Goal: Task Accomplishment & Management: Manage account settings

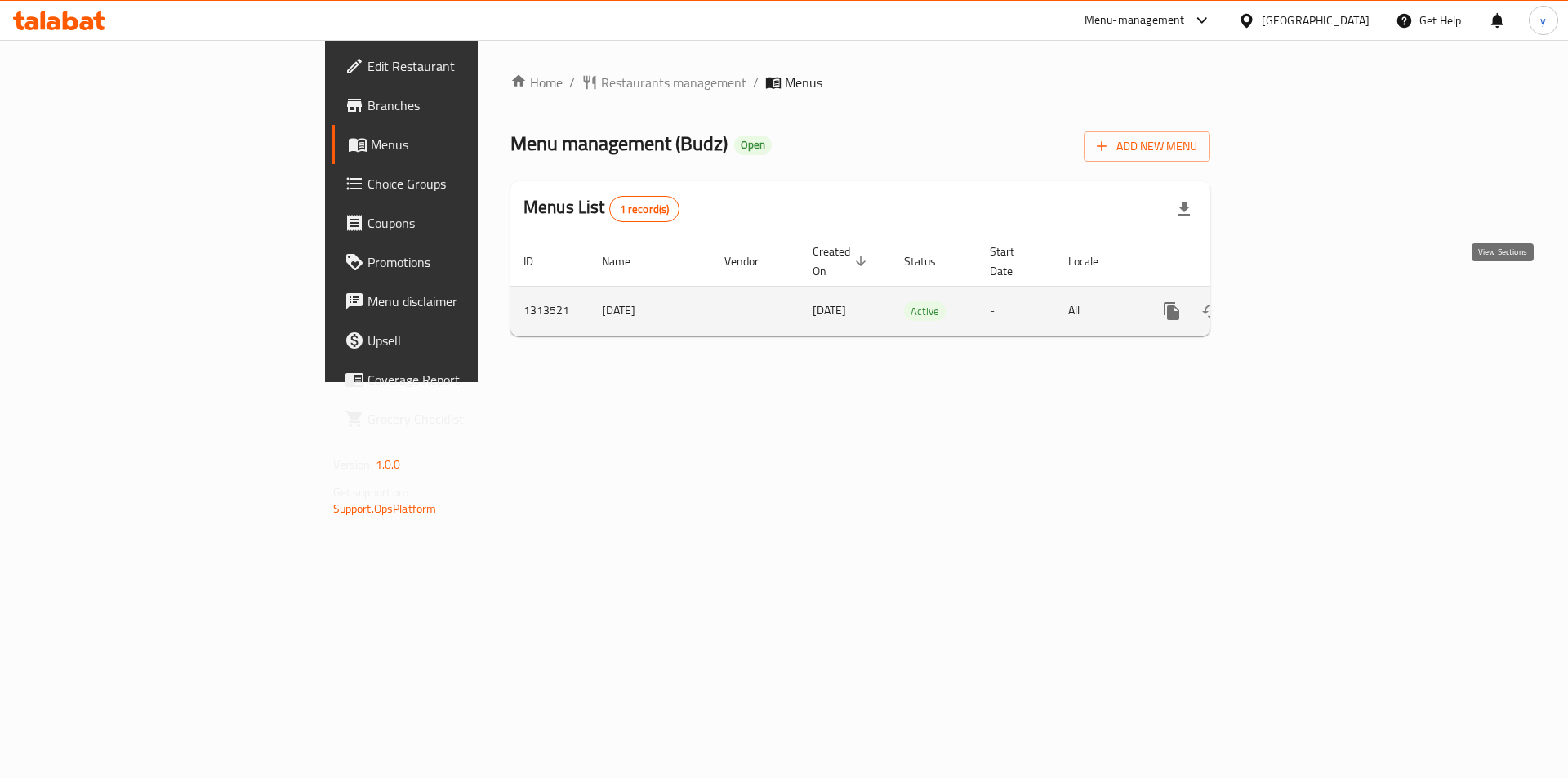
click at [1296, 304] on icon "enhanced table" at bounding box center [1289, 311] width 15 height 15
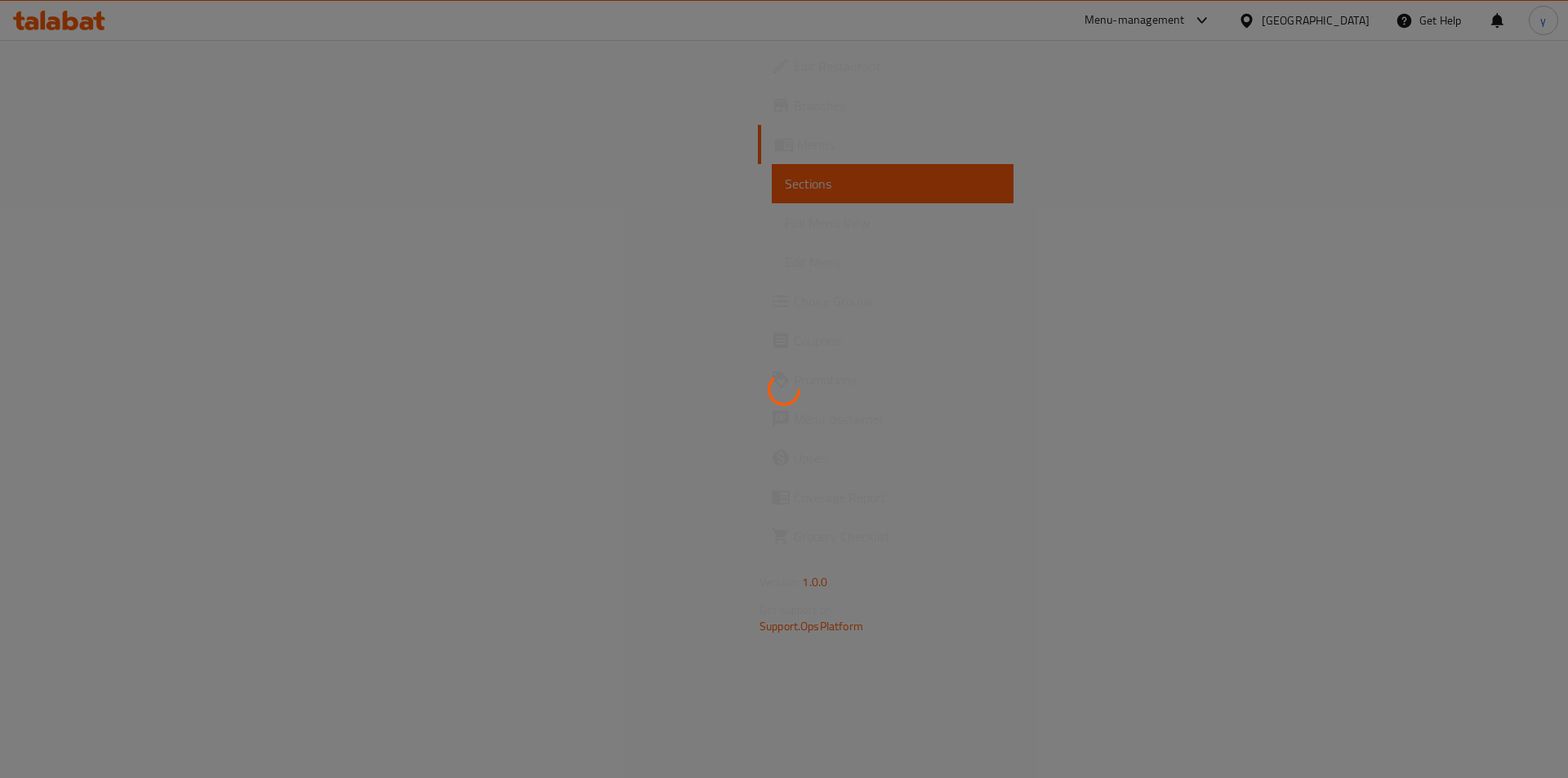
click at [838, 326] on div at bounding box center [784, 389] width 1568 height 778
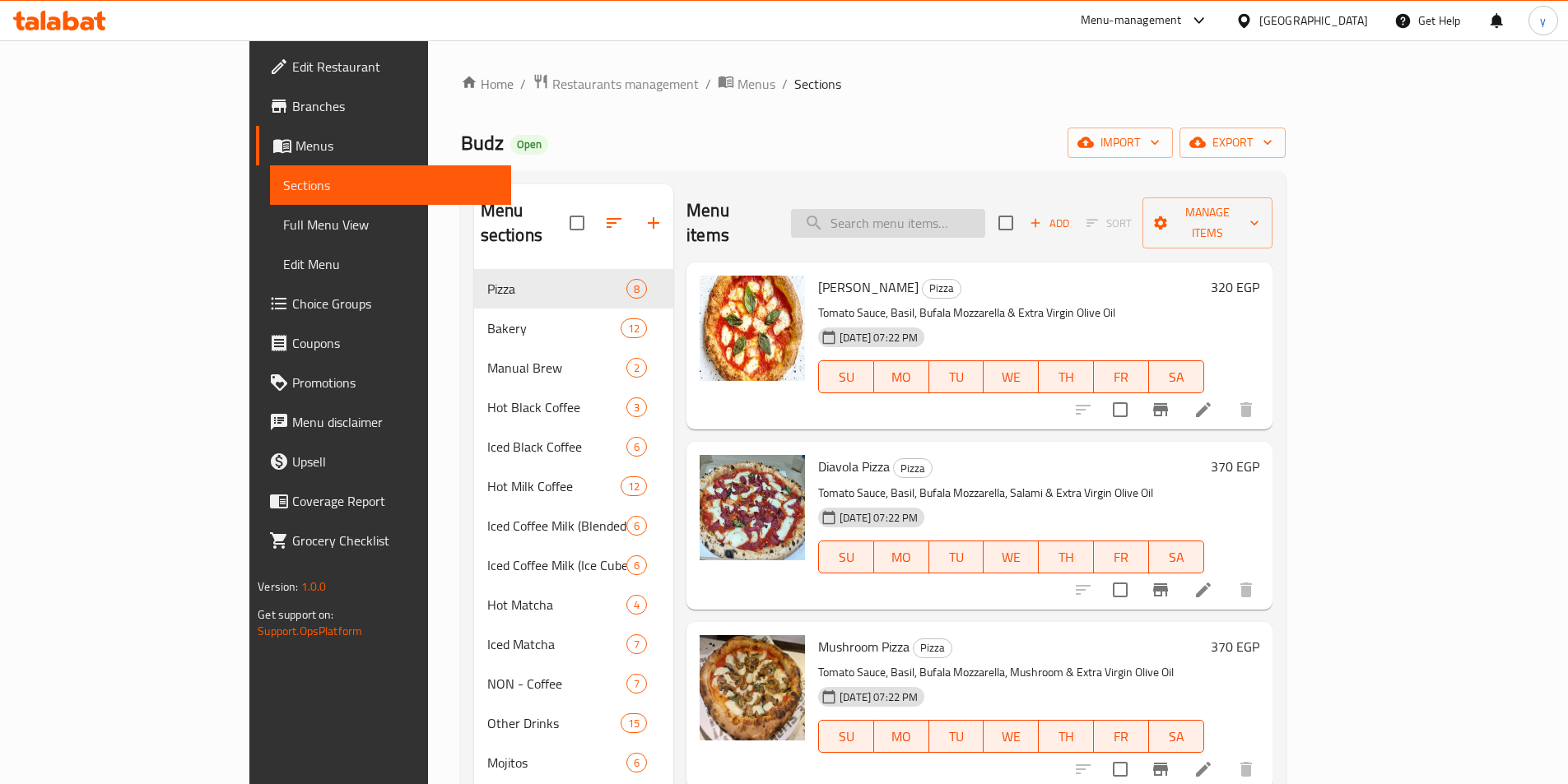
click at [968, 209] on input "search" at bounding box center [888, 223] width 195 height 29
paste input "Flavored Latte"
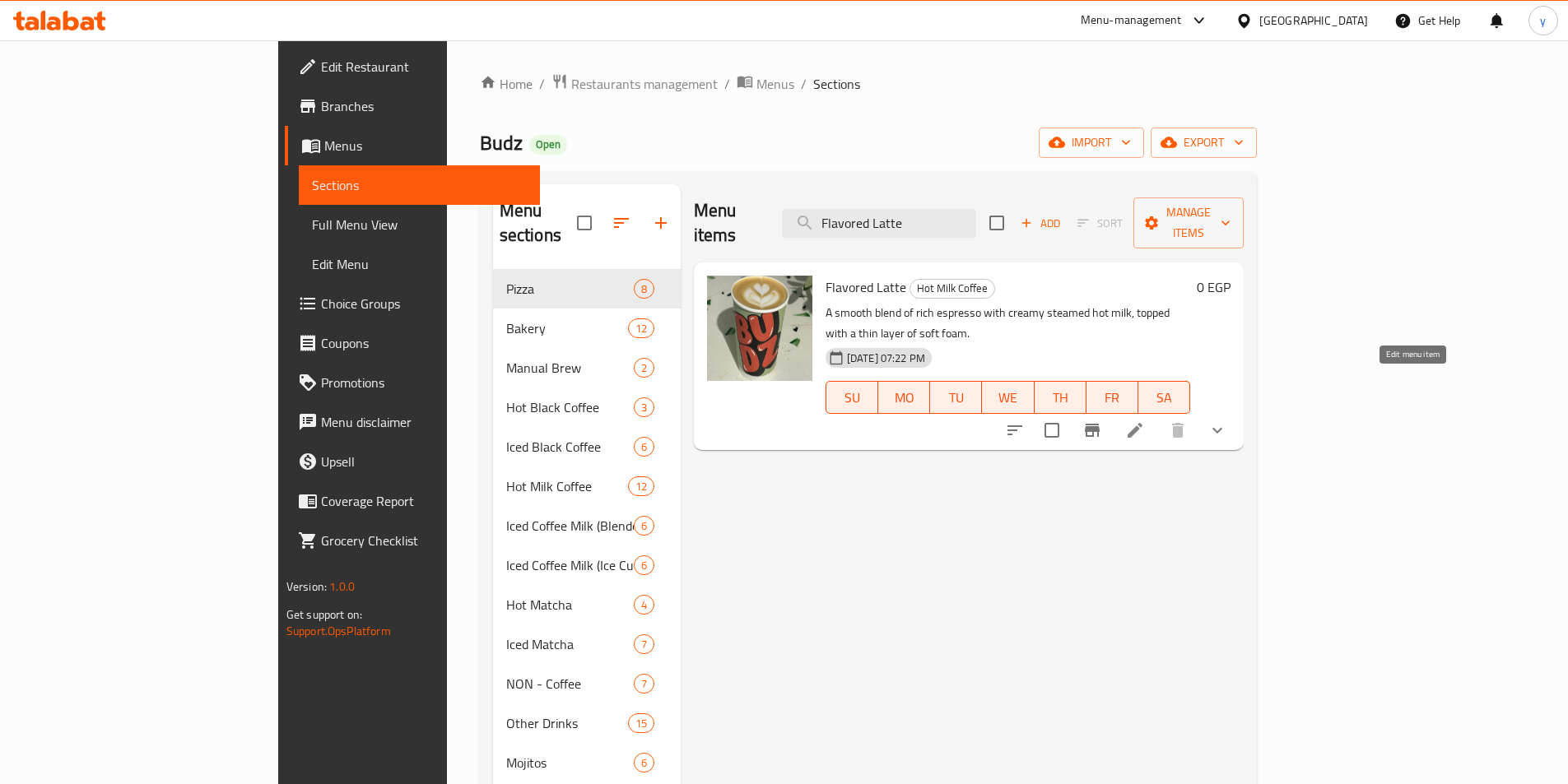
type input "Flavored Latte"
click at [1142, 423] on icon at bounding box center [1134, 430] width 15 height 15
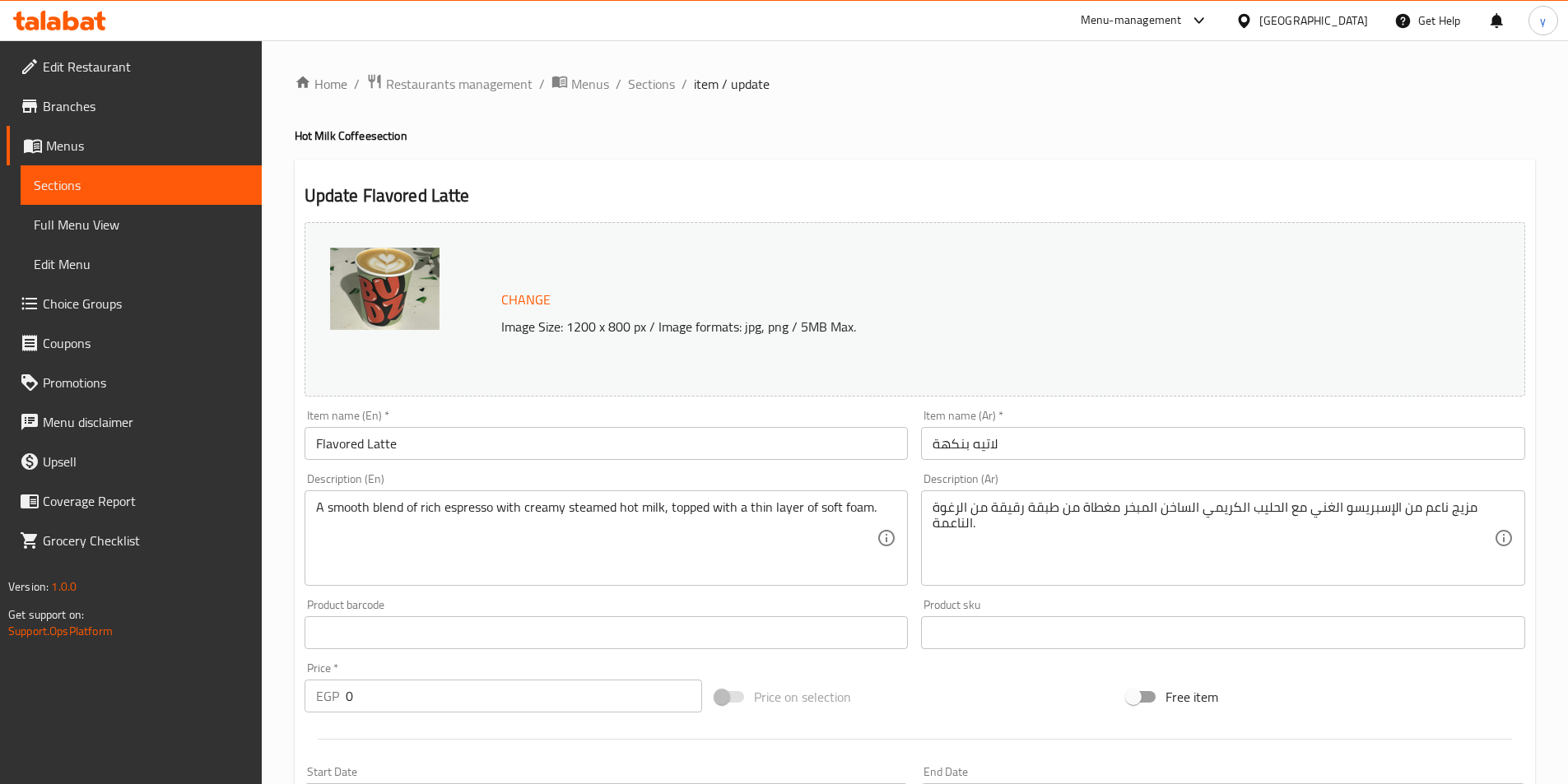
click at [432, 87] on span "Restaurants management" at bounding box center [460, 84] width 146 height 20
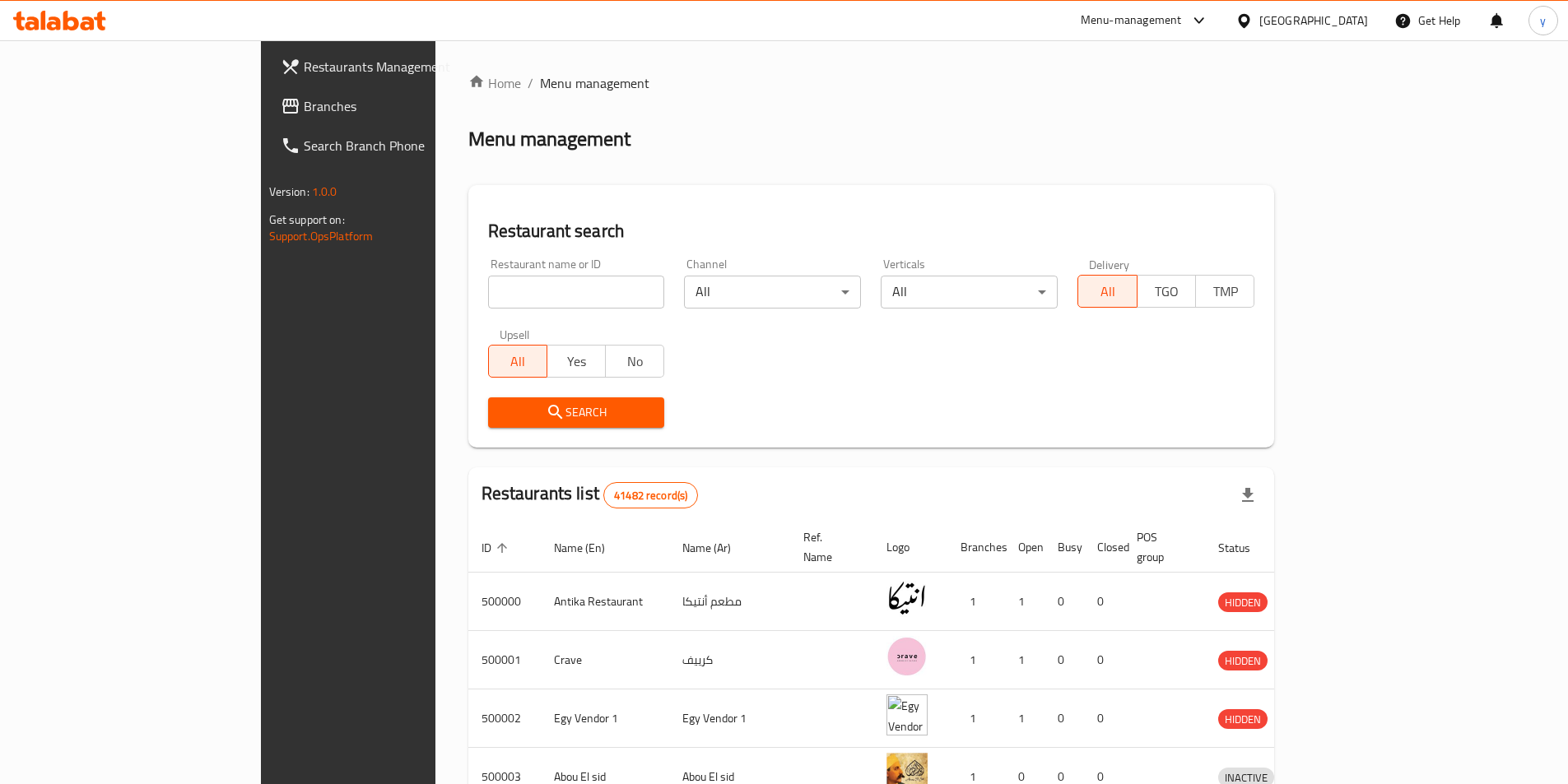
click at [303, 112] on span "Branches" at bounding box center [406, 106] width 206 height 20
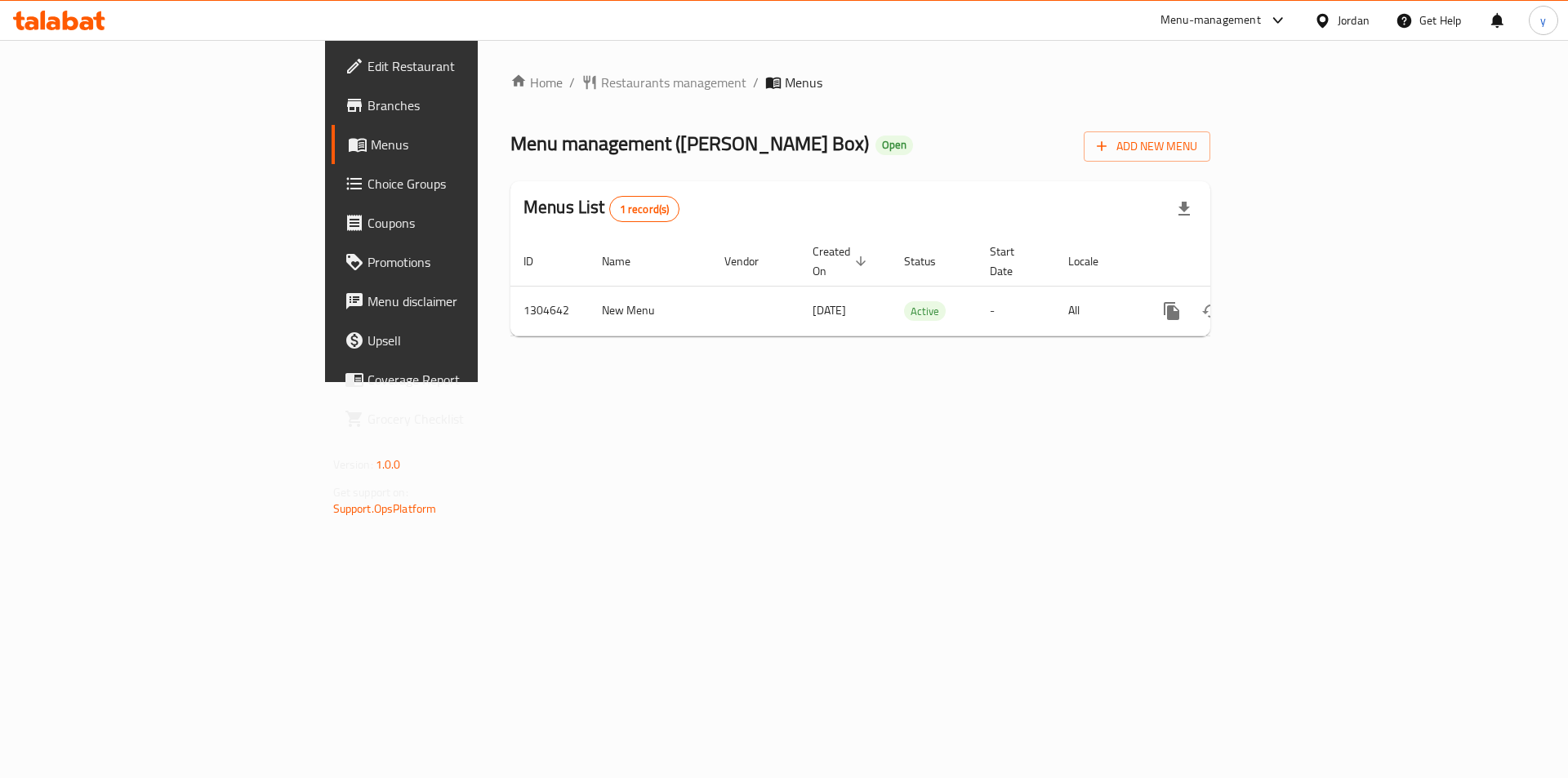
click at [367, 189] on span "Choice Groups" at bounding box center [470, 183] width 206 height 19
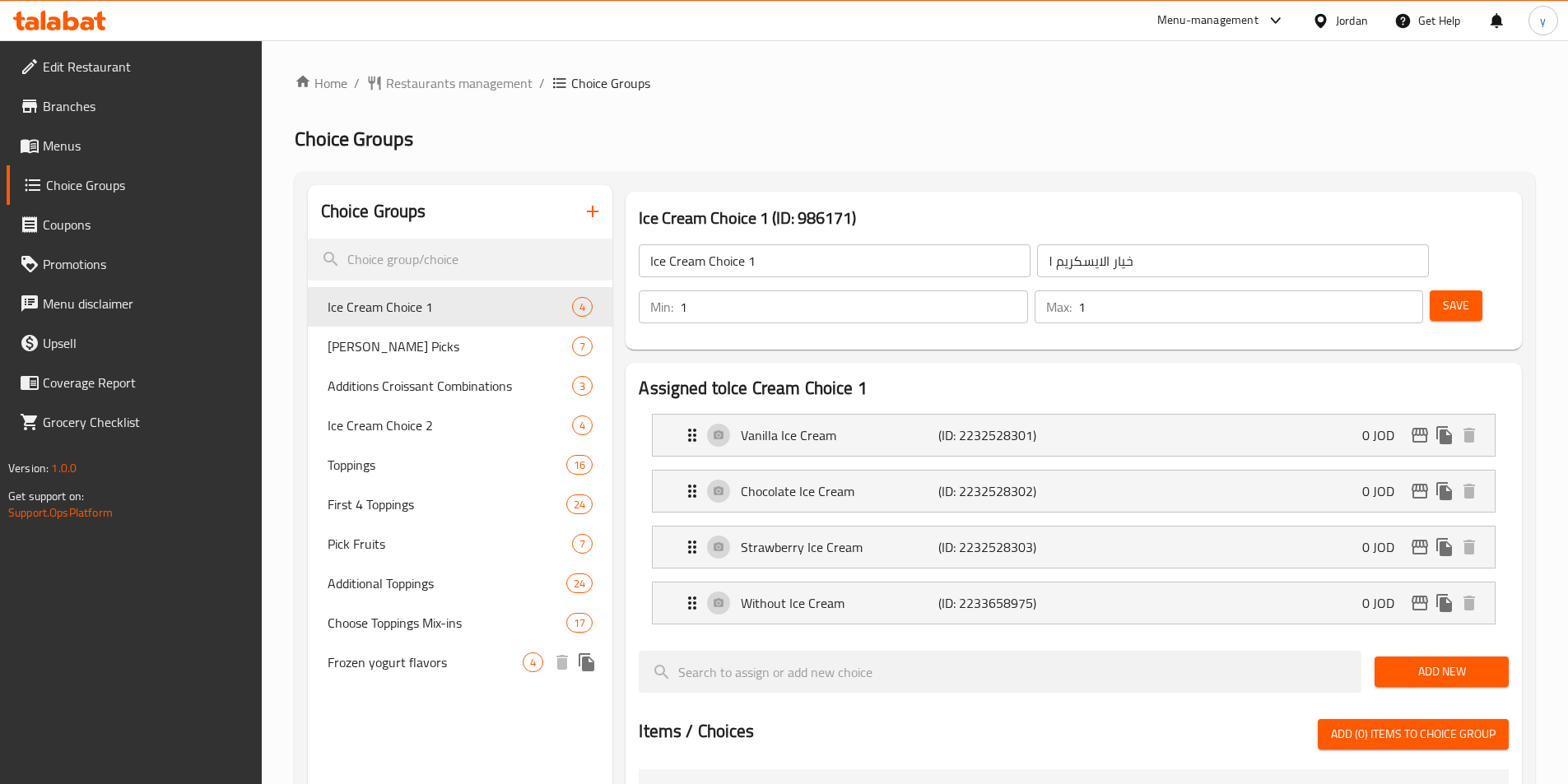
click at [418, 661] on span "Frozen yogurt flavors" at bounding box center [425, 662] width 195 height 20
type input "Frozen yogurt flavors"
type input "نكهات الزبادي المجمد"
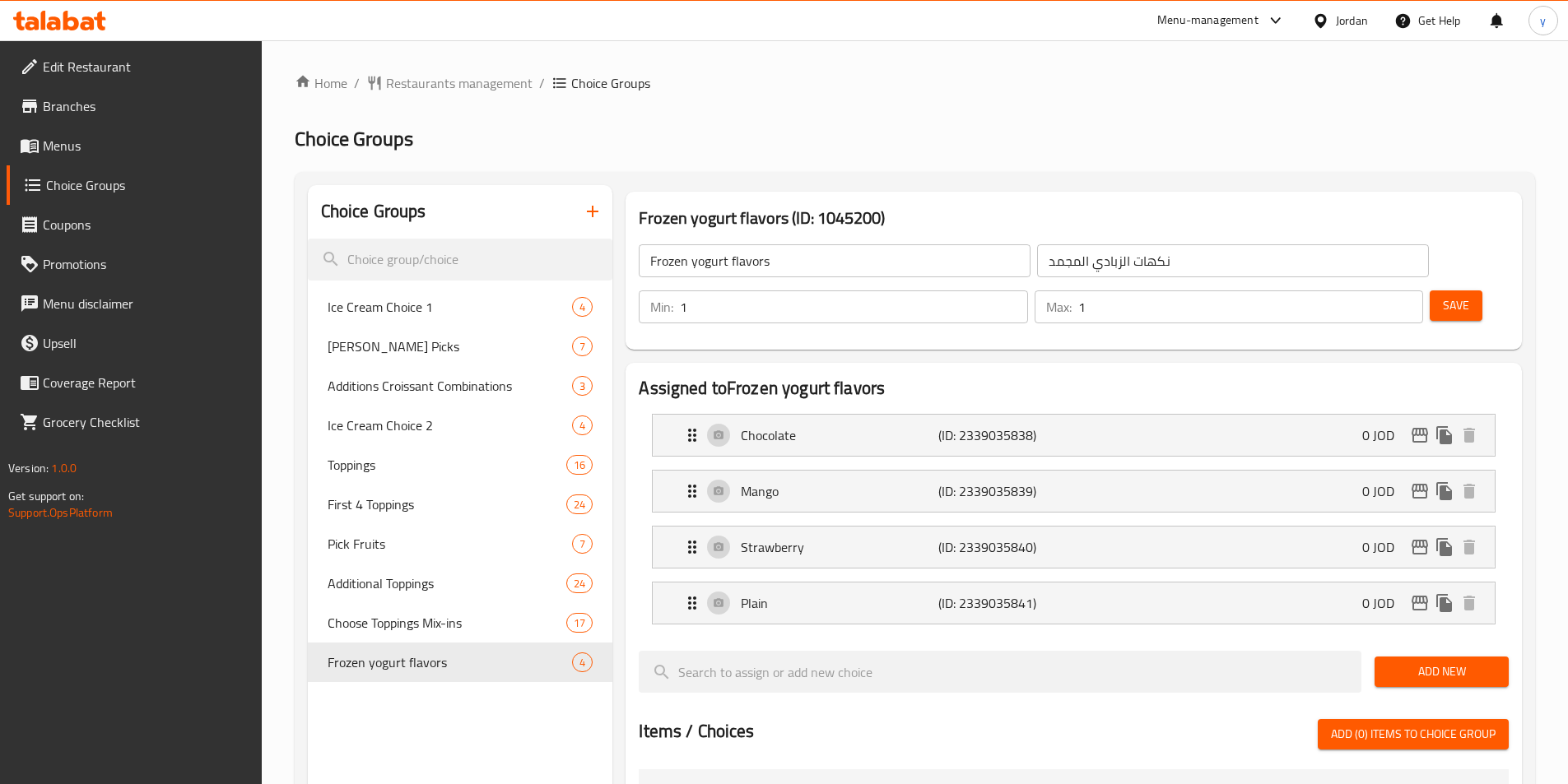
click at [968, 122] on div "Home / Restaurants management / Choice Groups Choice Groups Choice Groups Ice C…" at bounding box center [915, 727] width 1240 height 1308
click at [948, 107] on div "Home / Restaurants management / Choice Groups Choice Groups Choice Groups Ice C…" at bounding box center [915, 727] width 1240 height 1308
